Goal: Information Seeking & Learning: Learn about a topic

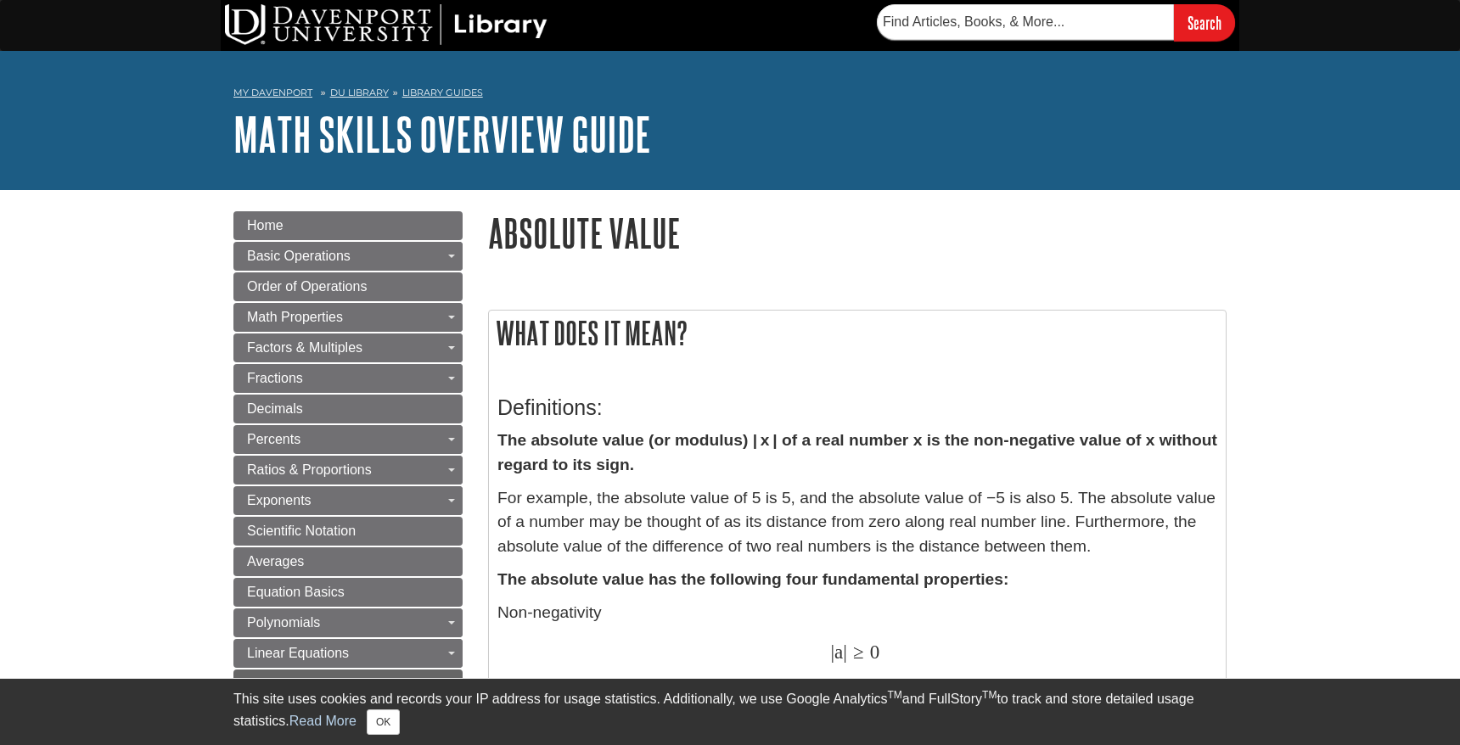
click at [852, 446] on strong "The absolute value (or modulus) | x | of a real number x is the non-negative va…" at bounding box center [858, 452] width 720 height 42
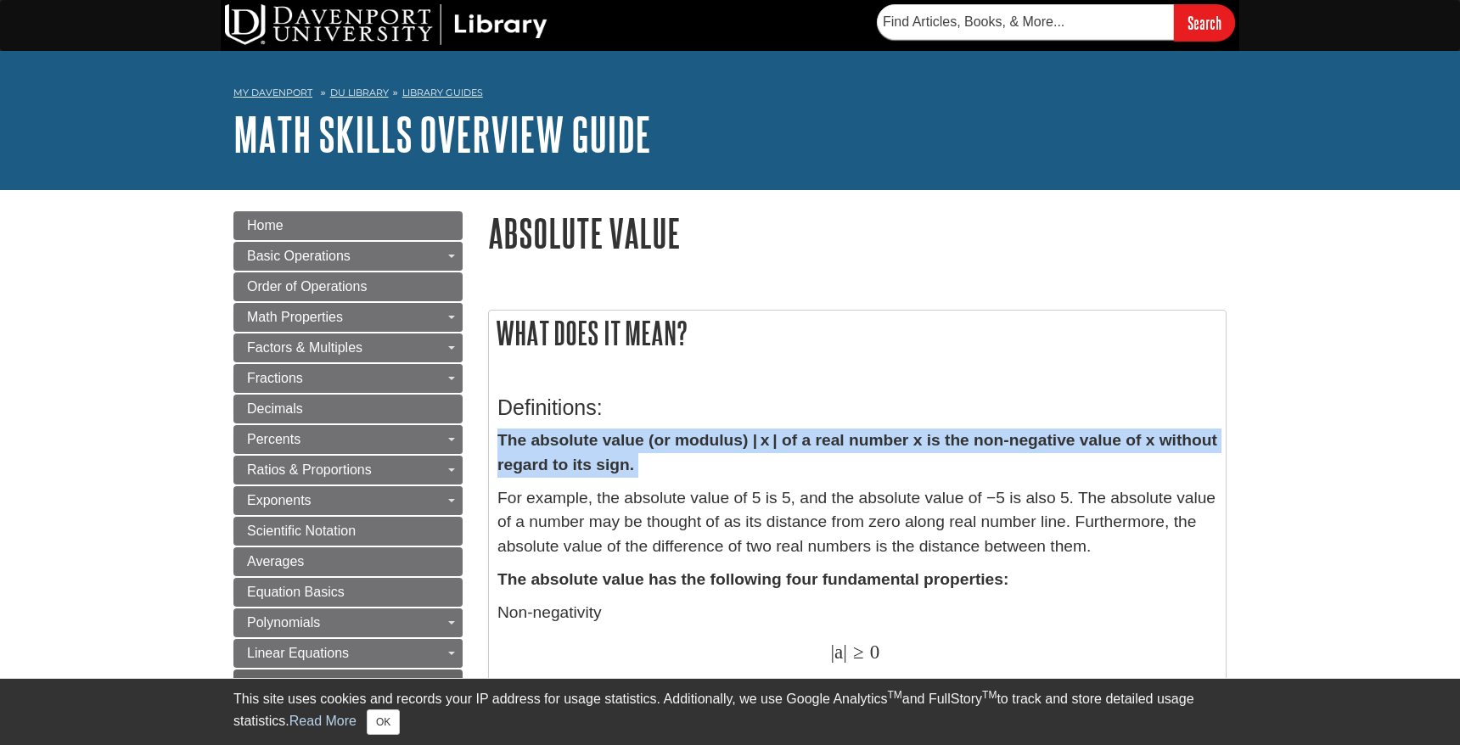
click at [852, 446] on strong "The absolute value (or modulus) | x | of a real number x is the non-negative va…" at bounding box center [858, 452] width 720 height 42
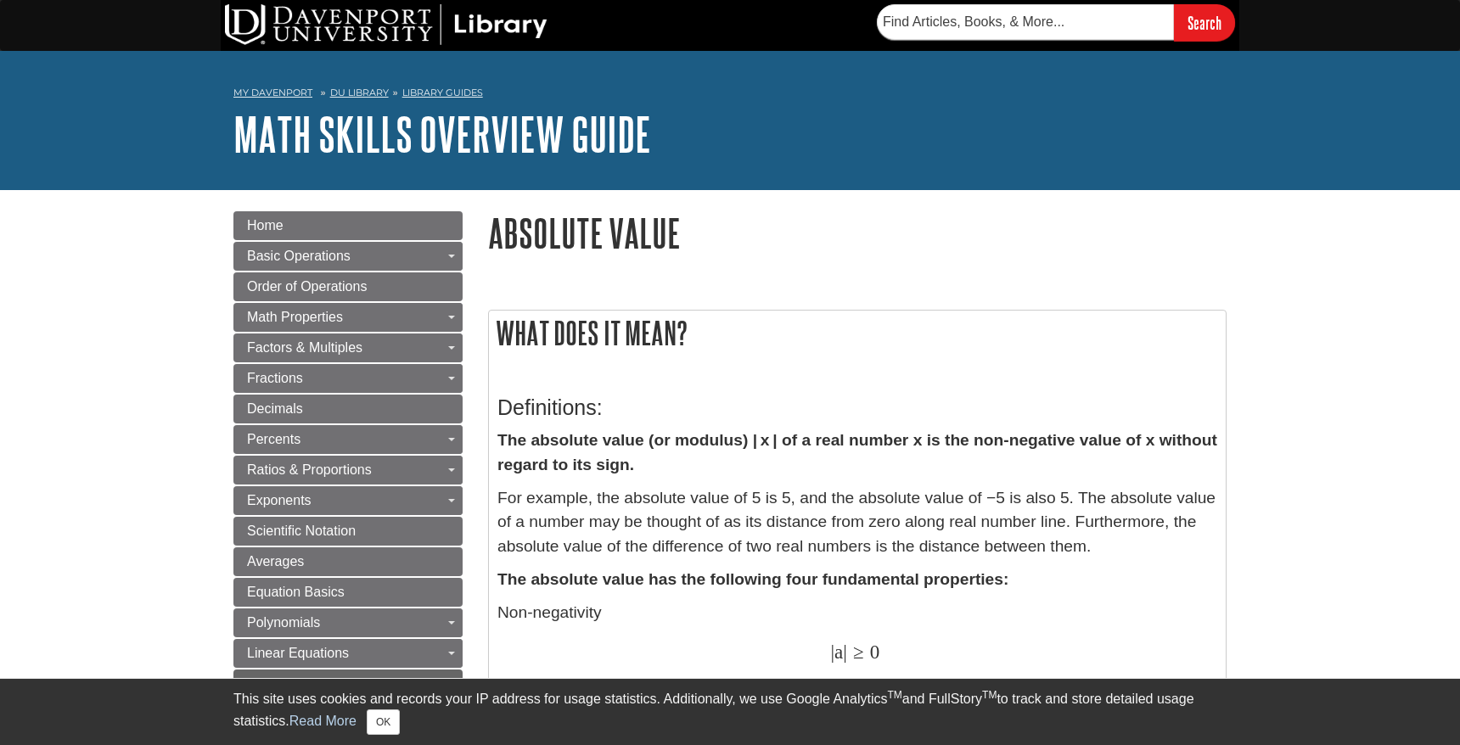
click at [857, 470] on p "The absolute value (or modulus) | x | of a real number x is the non-negative va…" at bounding box center [858, 453] width 720 height 49
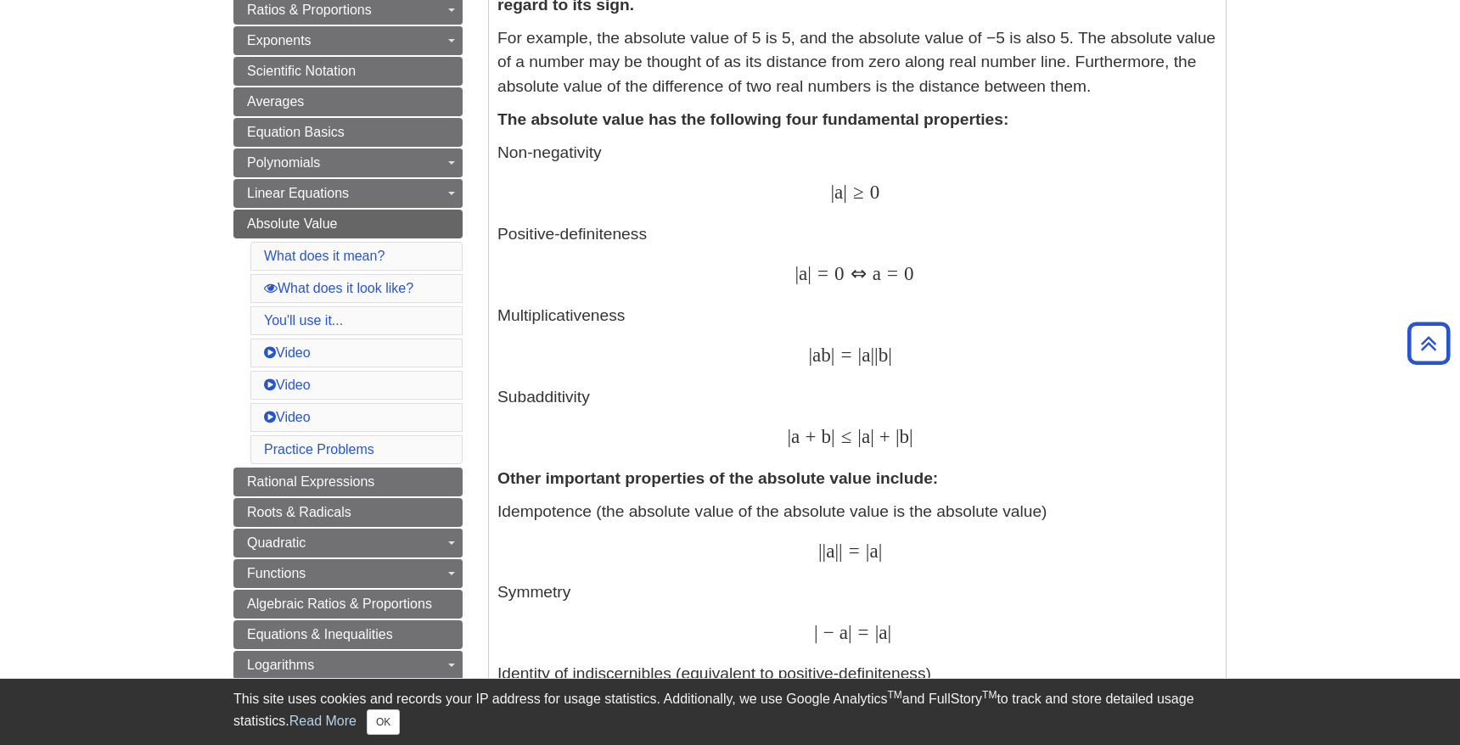
scroll to position [462, 0]
click at [994, 515] on p "Idempotence (the absolute value of the absolute value is the absolute value) | …" at bounding box center [858, 734] width 720 height 473
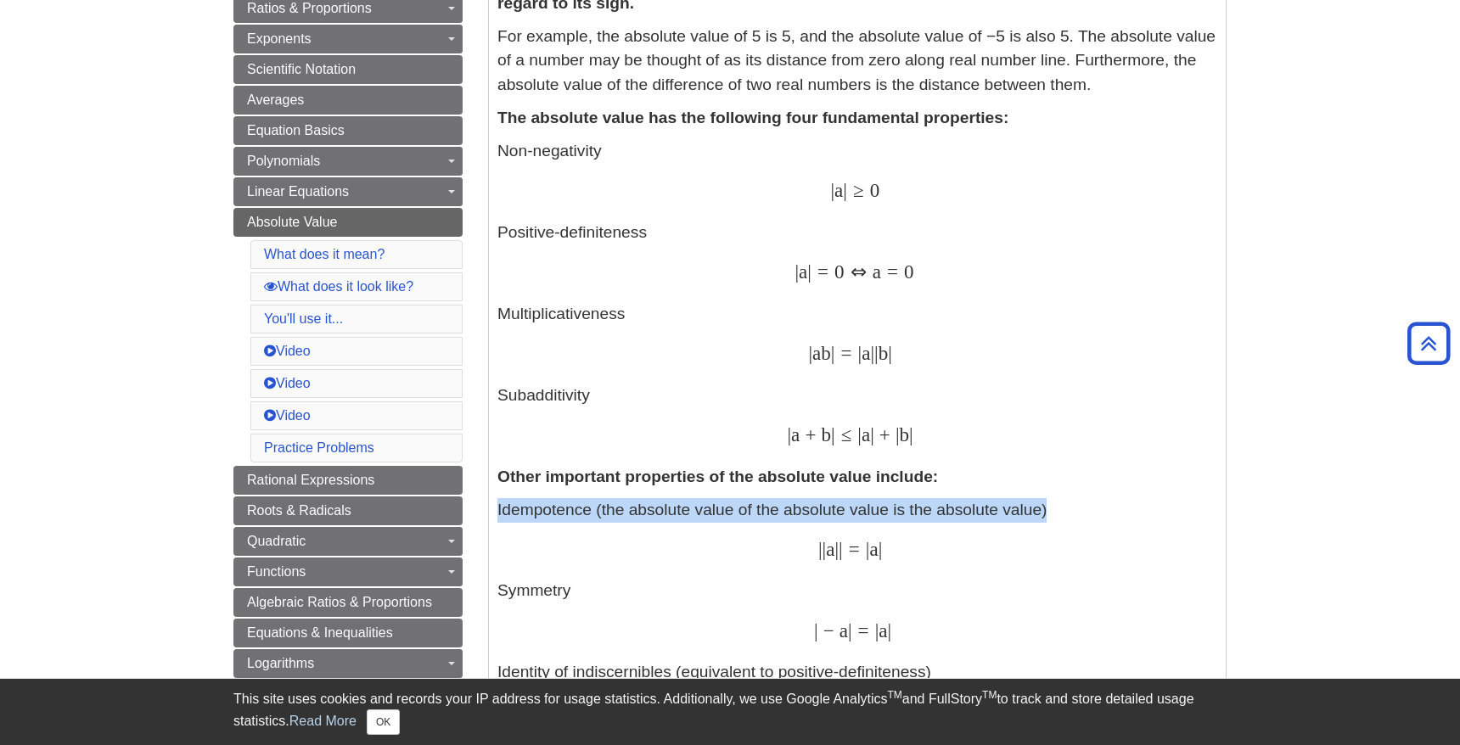
click at [994, 515] on p "Idempotence (the absolute value of the absolute value is the absolute value) | …" at bounding box center [858, 734] width 720 height 473
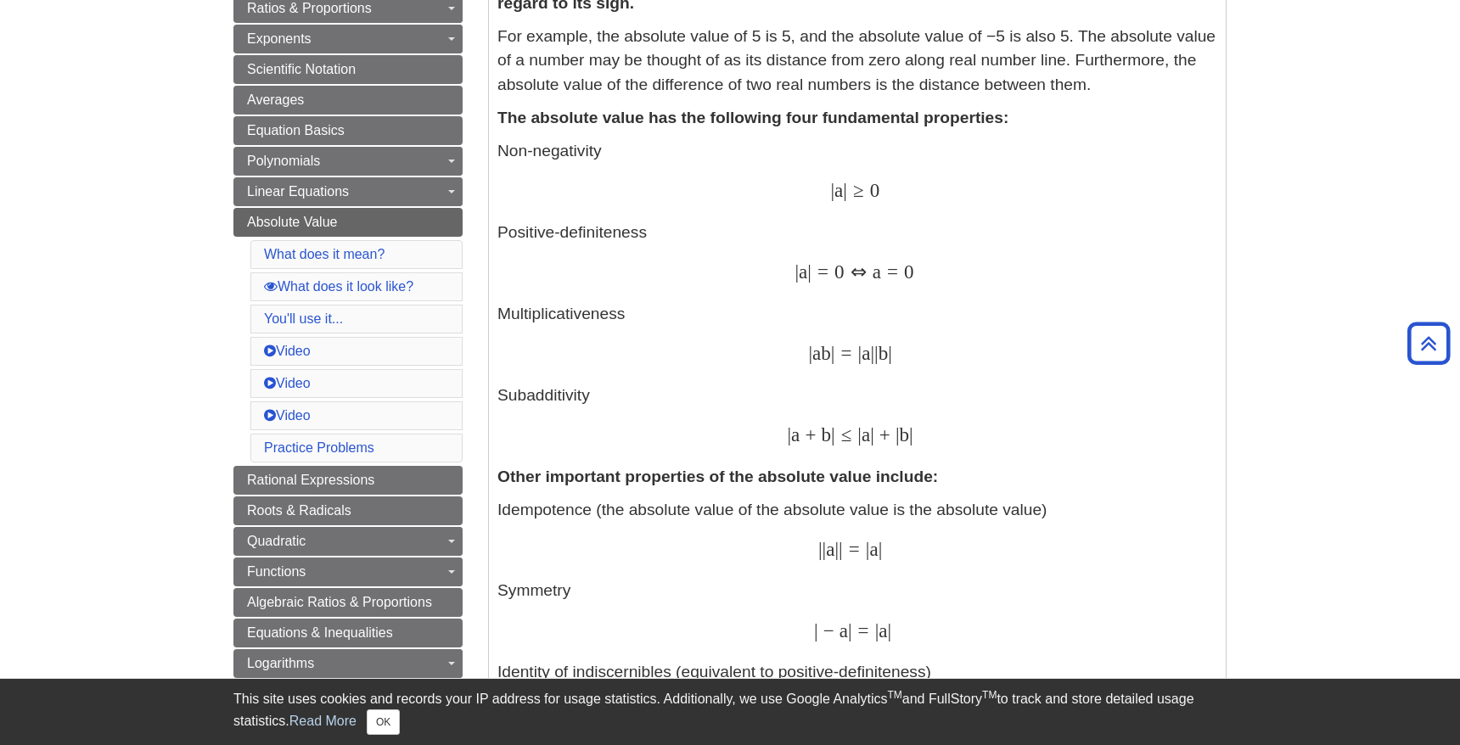
click at [997, 558] on div "| | a | | = | a | | | a | | = | a |" at bounding box center [858, 550] width 720 height 25
click at [997, 563] on div "| | a | | = | a | | | a | | = | a |" at bounding box center [858, 550] width 720 height 25
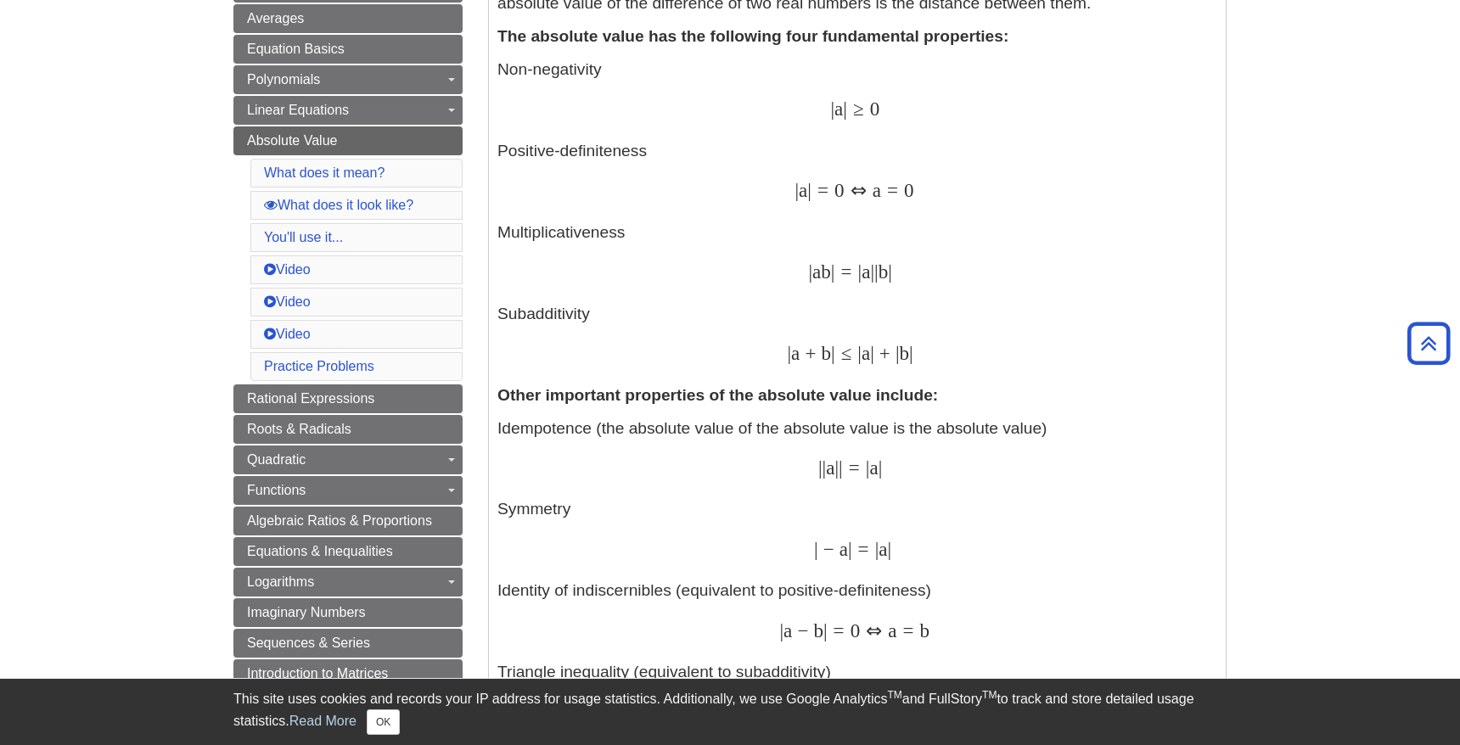
scroll to position [546, 0]
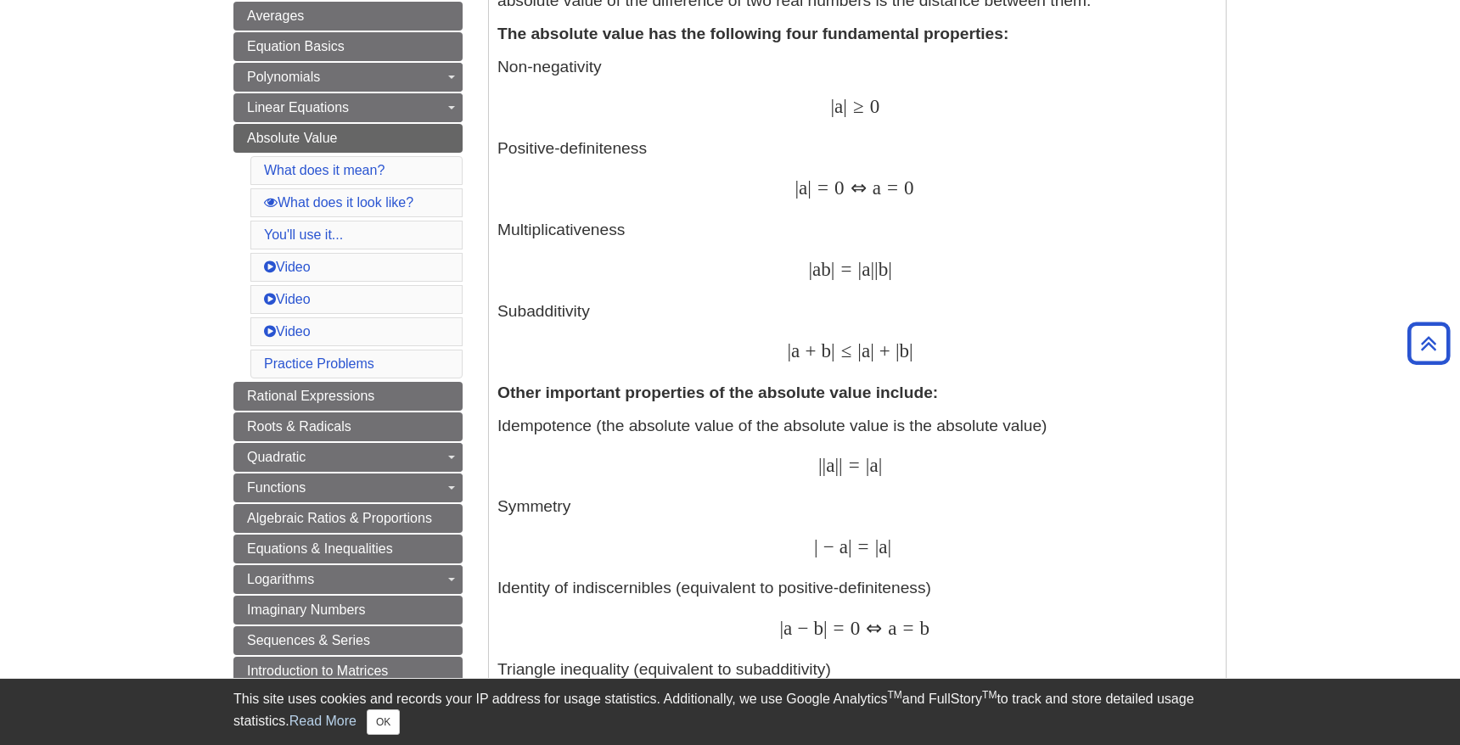
click at [545, 514] on p "Idempotence (the absolute value of the absolute value is the absolute value) | …" at bounding box center [858, 650] width 720 height 473
click at [609, 513] on p "Idempotence (the absolute value of the absolute value is the absolute value) | …" at bounding box center [858, 650] width 720 height 473
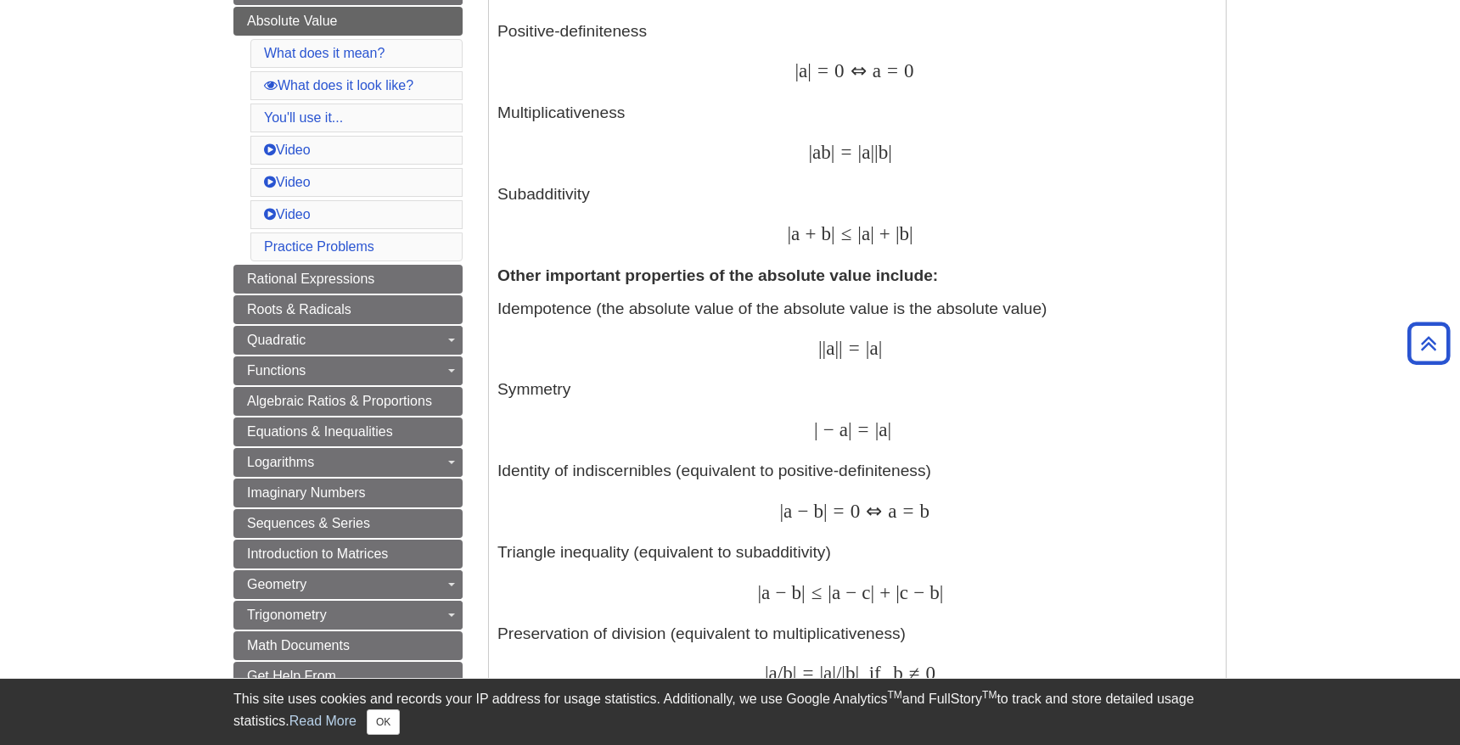
scroll to position [672, 0]
